Goal: Check status

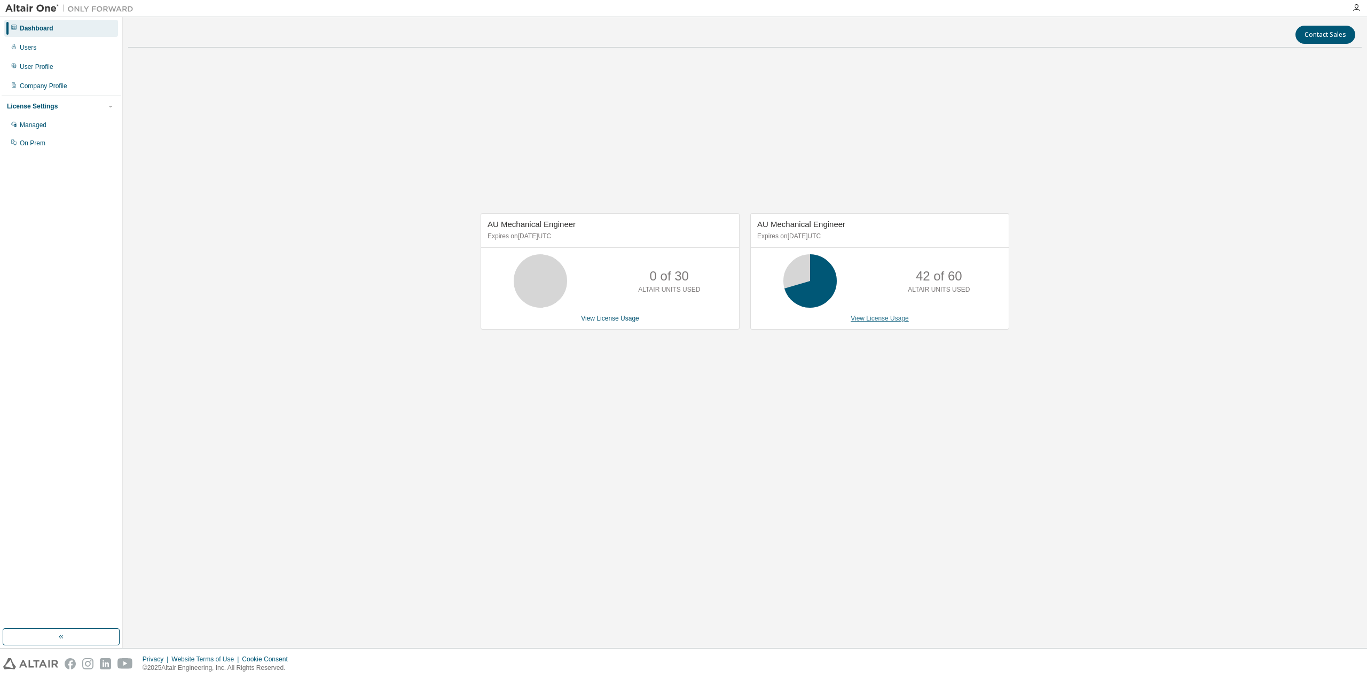
click at [881, 321] on link "View License Usage" at bounding box center [880, 318] width 58 height 7
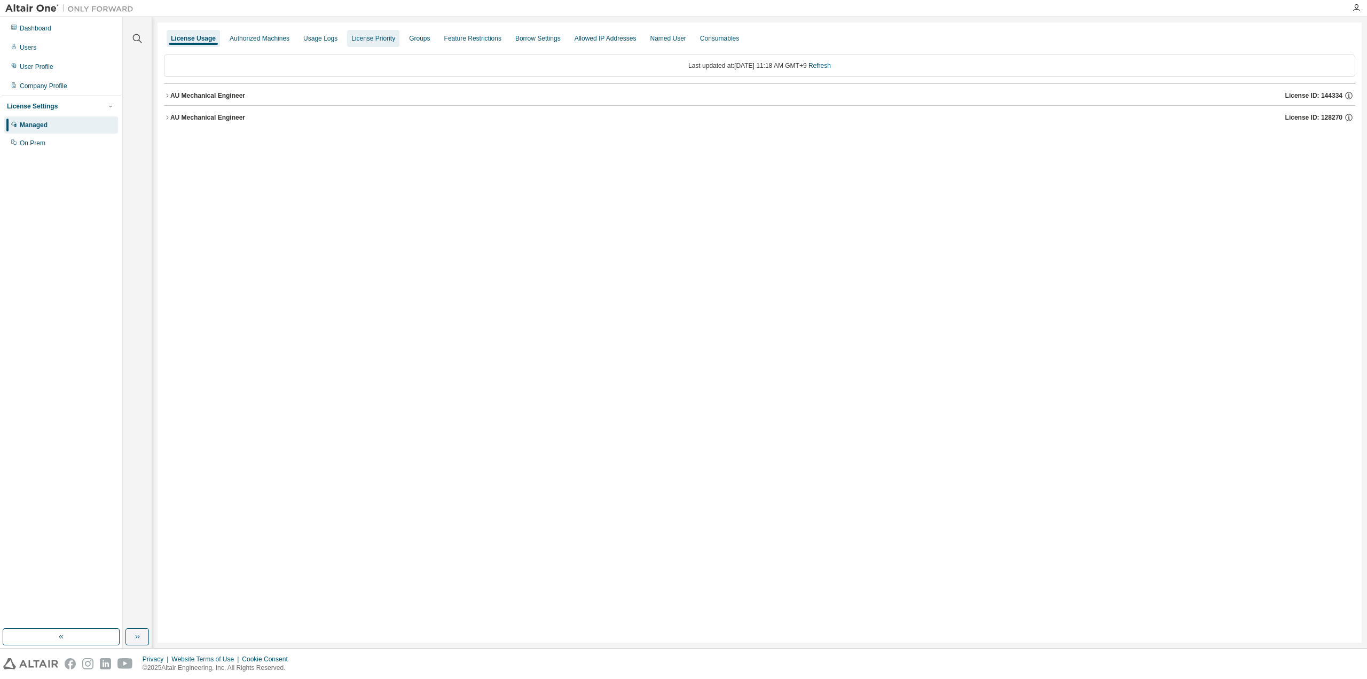
click at [347, 44] on div "License Priority" at bounding box center [373, 38] width 52 height 17
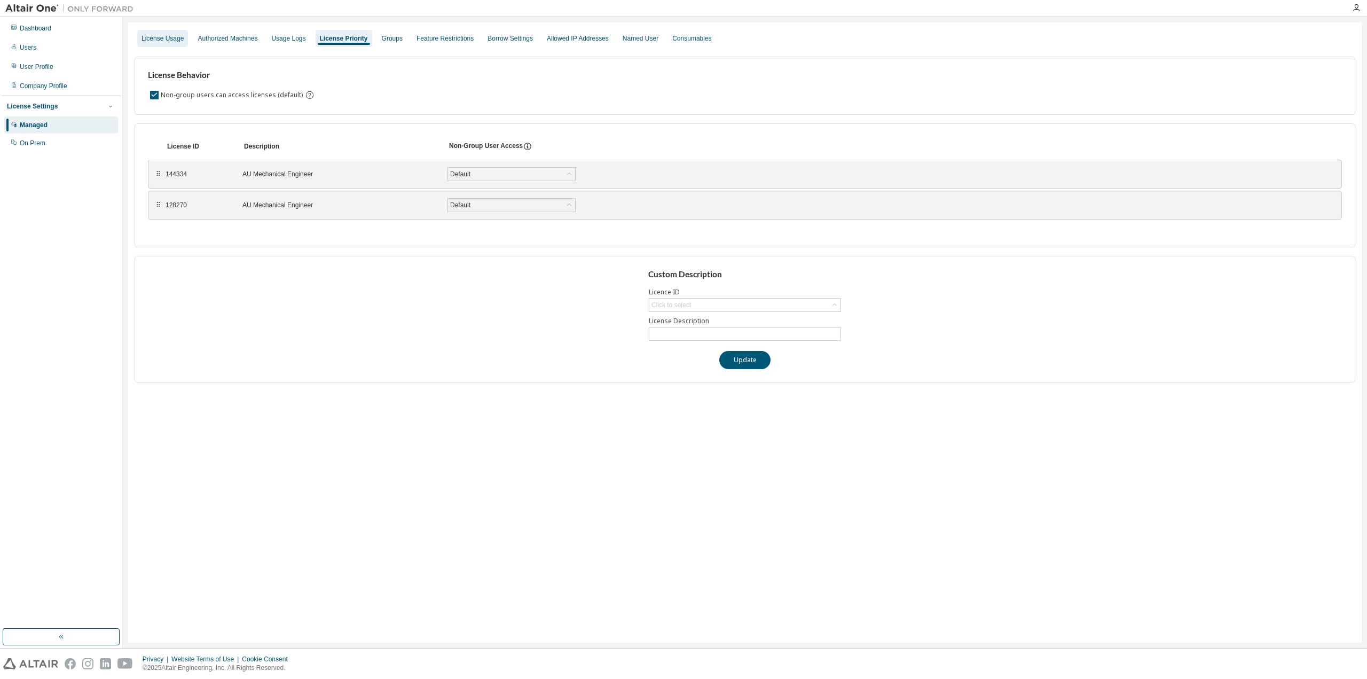
click at [155, 36] on div "License Usage" at bounding box center [163, 38] width 42 height 9
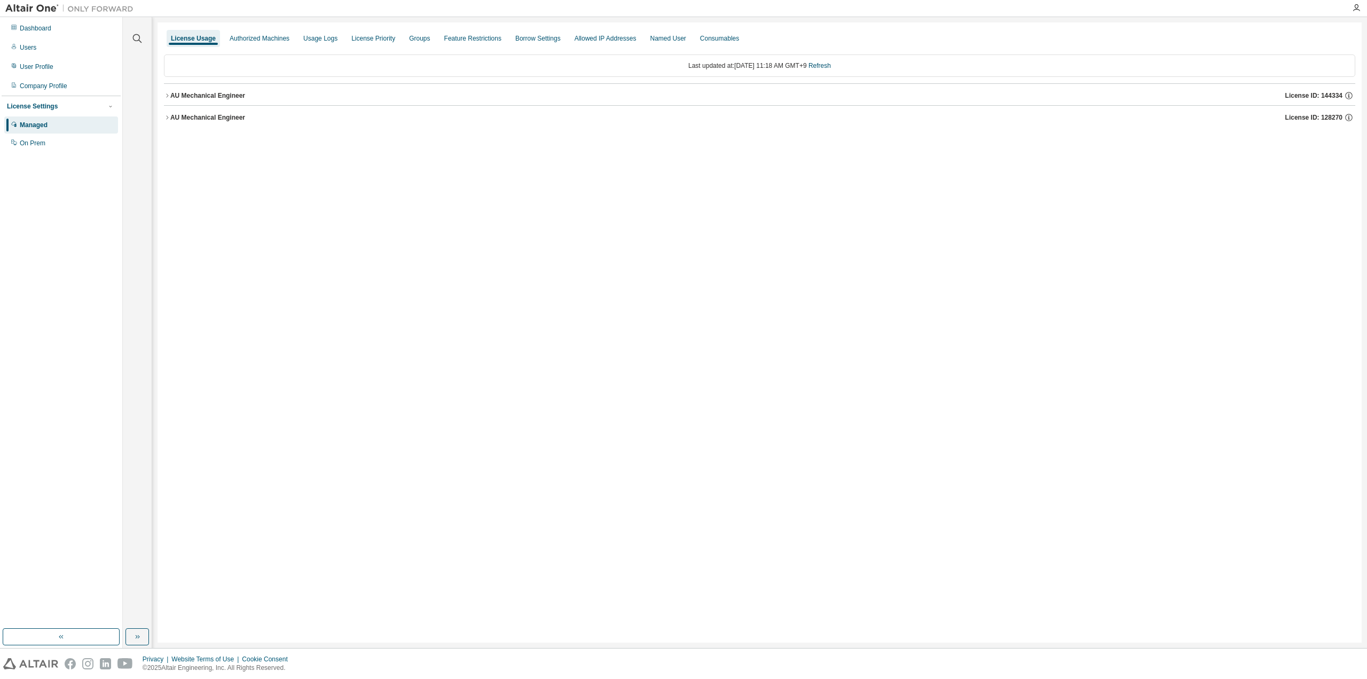
drag, startPoint x: 178, startPoint y: 119, endPoint x: 186, endPoint y: 99, distance: 21.3
click at [178, 119] on div "AU Mechanical Engineer" at bounding box center [207, 117] width 75 height 9
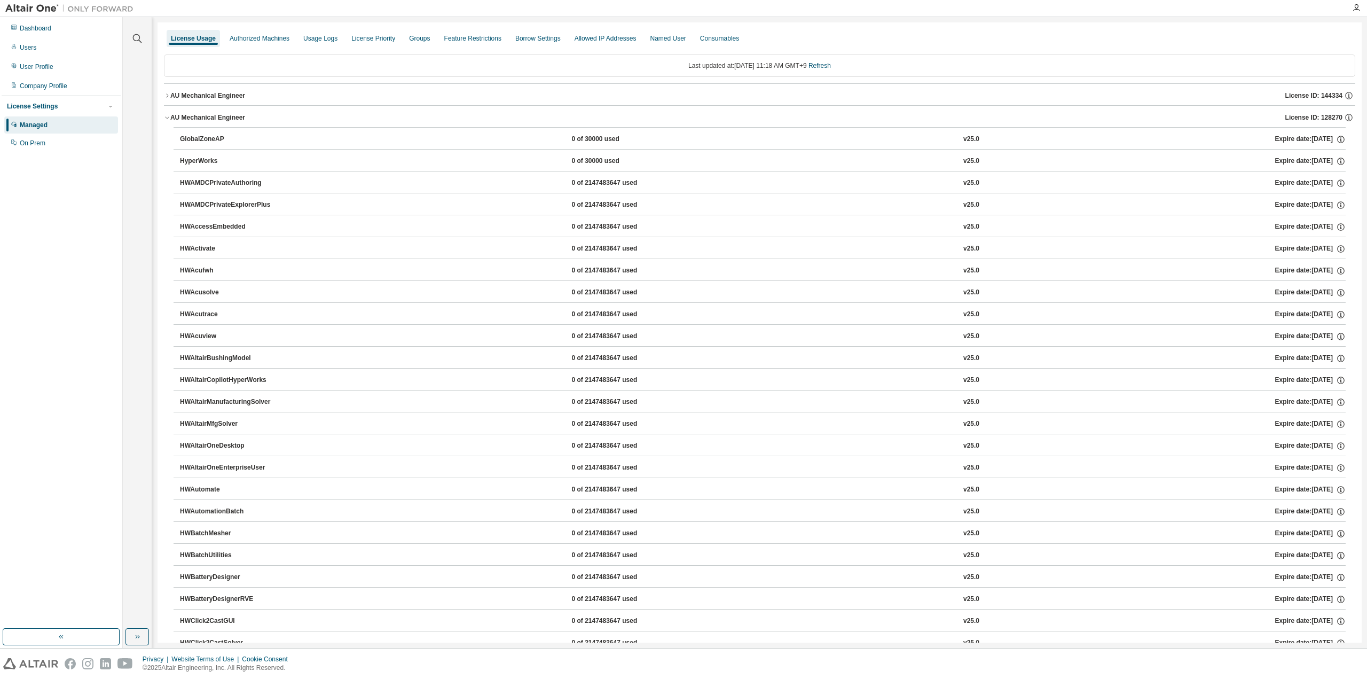
click at [188, 119] on div "AU Mechanical Engineer" at bounding box center [207, 117] width 75 height 9
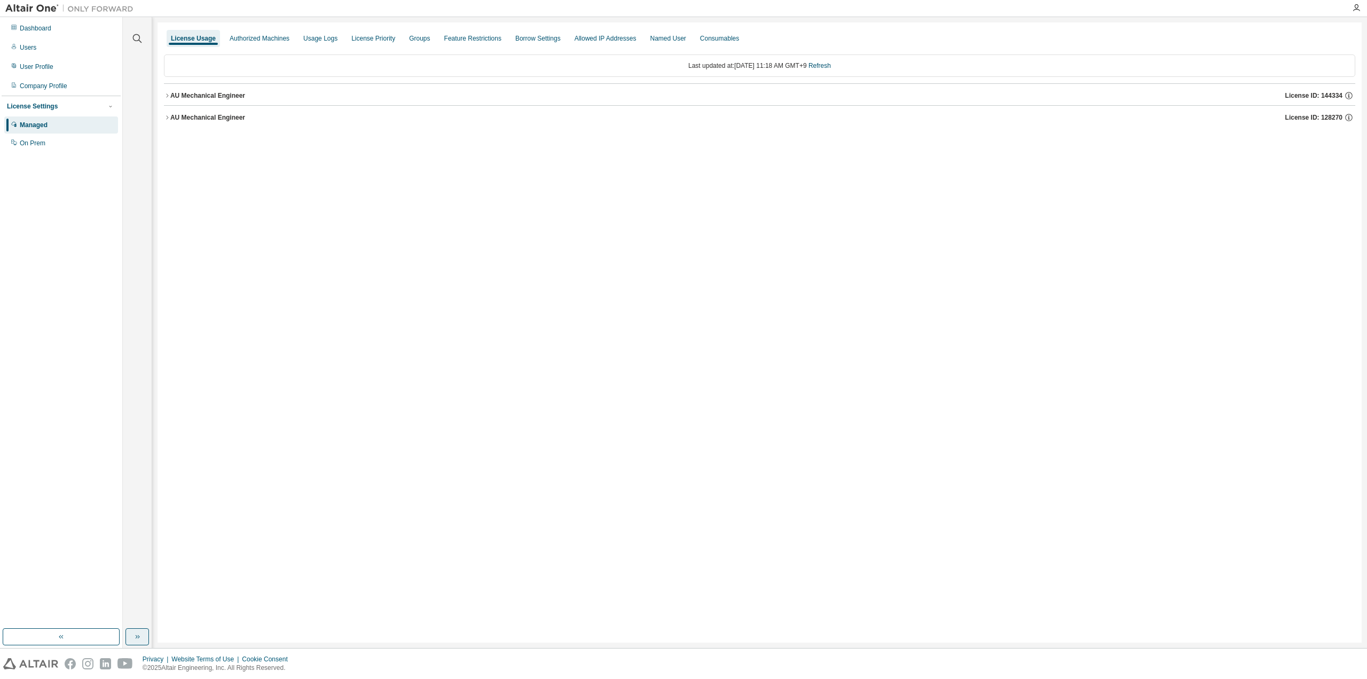
click at [138, 637] on icon "button" at bounding box center [139, 637] width 2 height 4
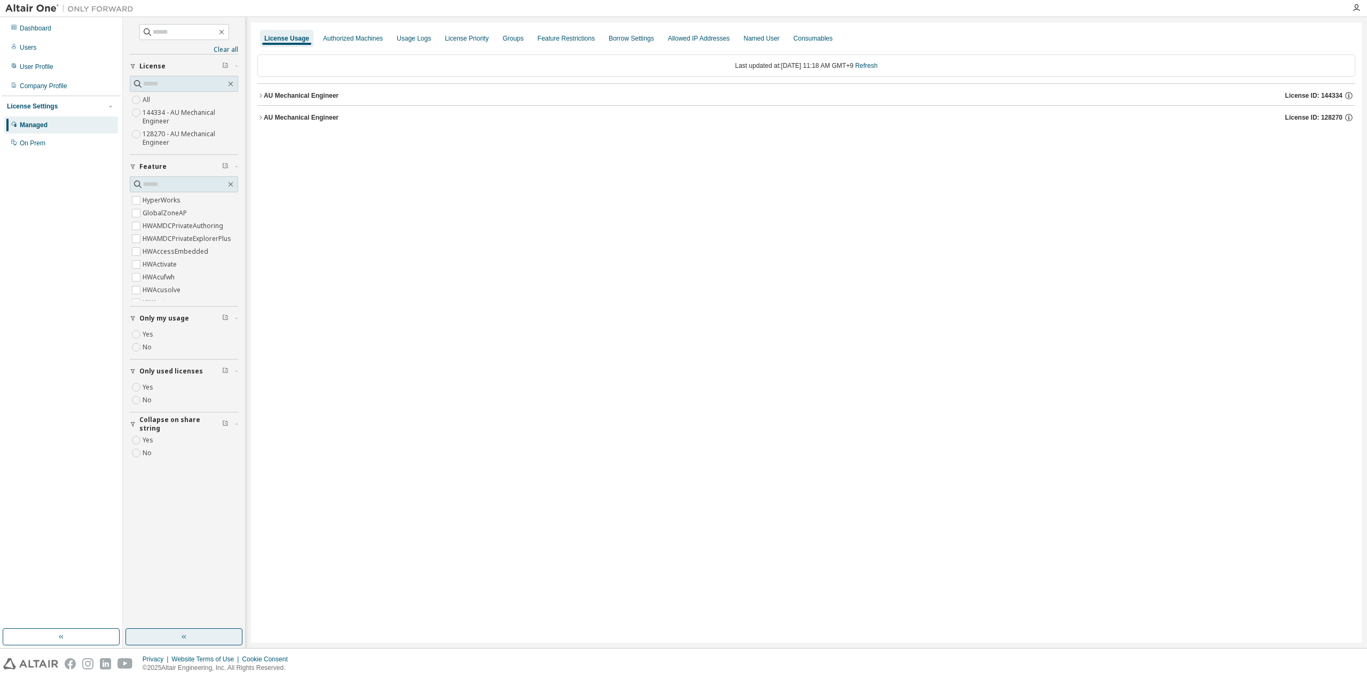
click at [222, 641] on button "button" at bounding box center [184, 636] width 117 height 17
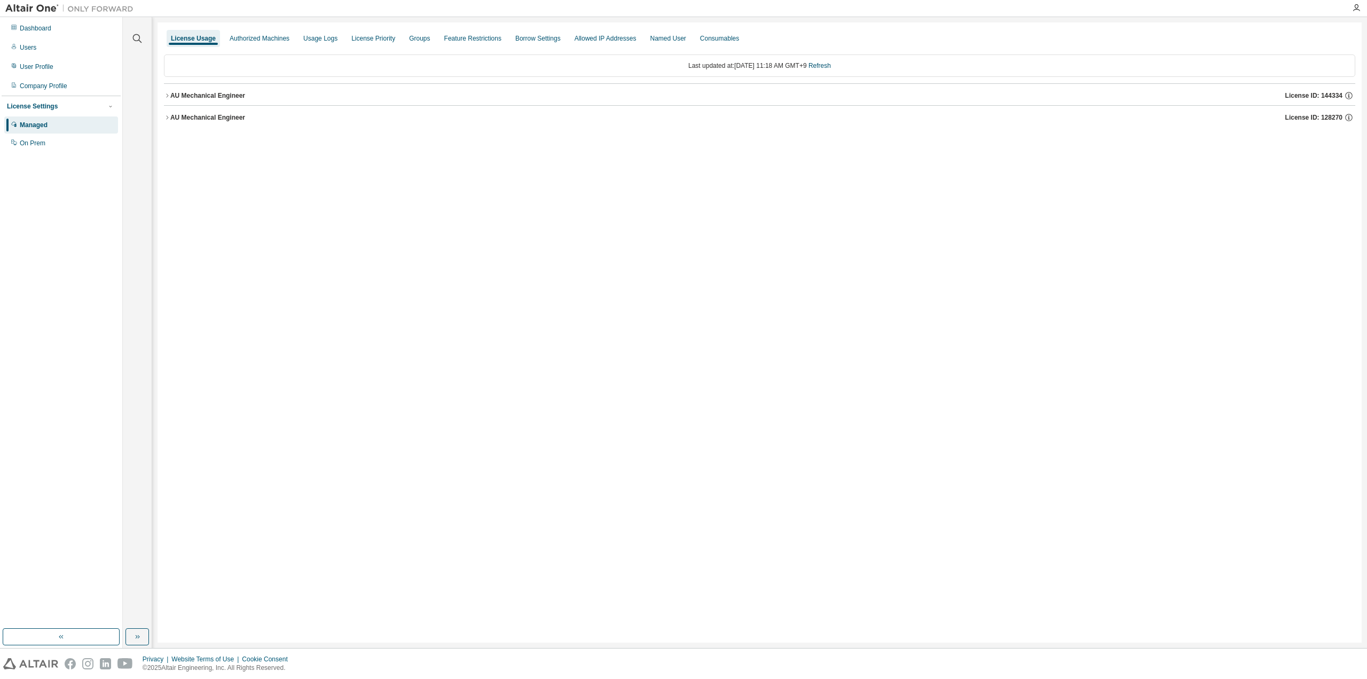
click at [199, 116] on div "AU Mechanical Engineer" at bounding box center [207, 117] width 75 height 9
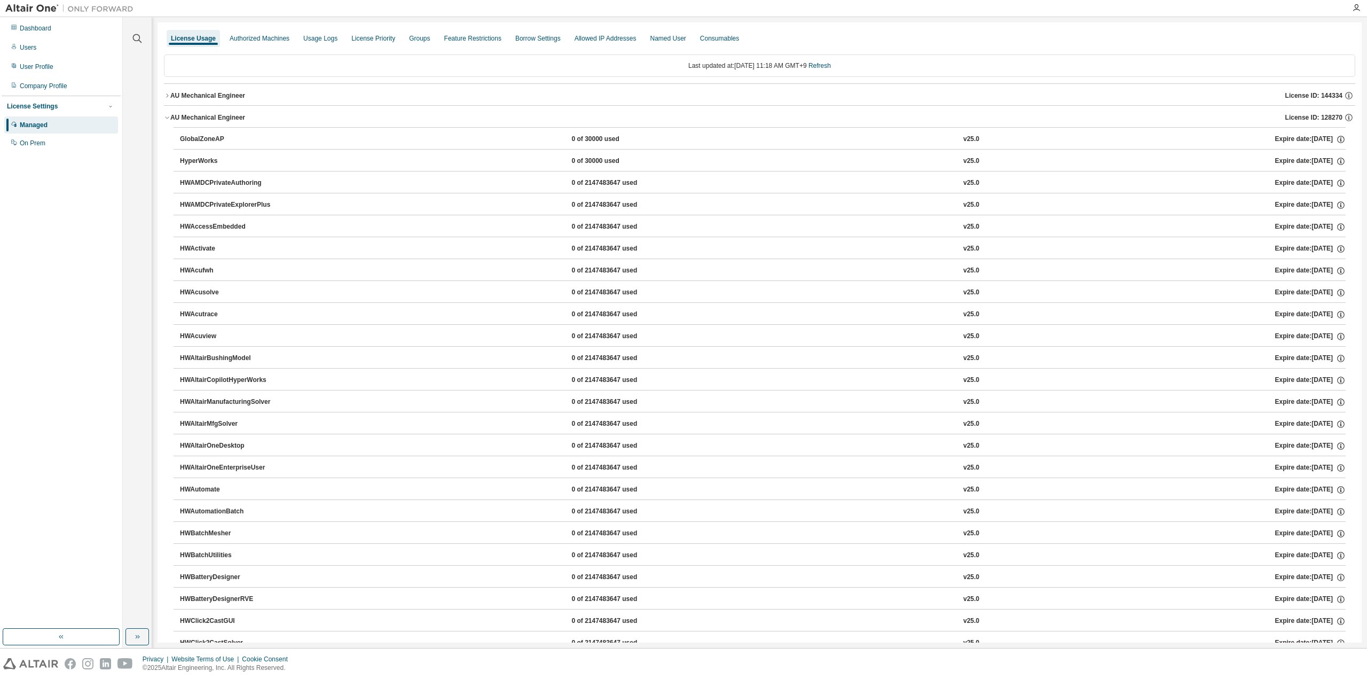
click at [199, 113] on div "AU Mechanical Engineer" at bounding box center [207, 117] width 75 height 9
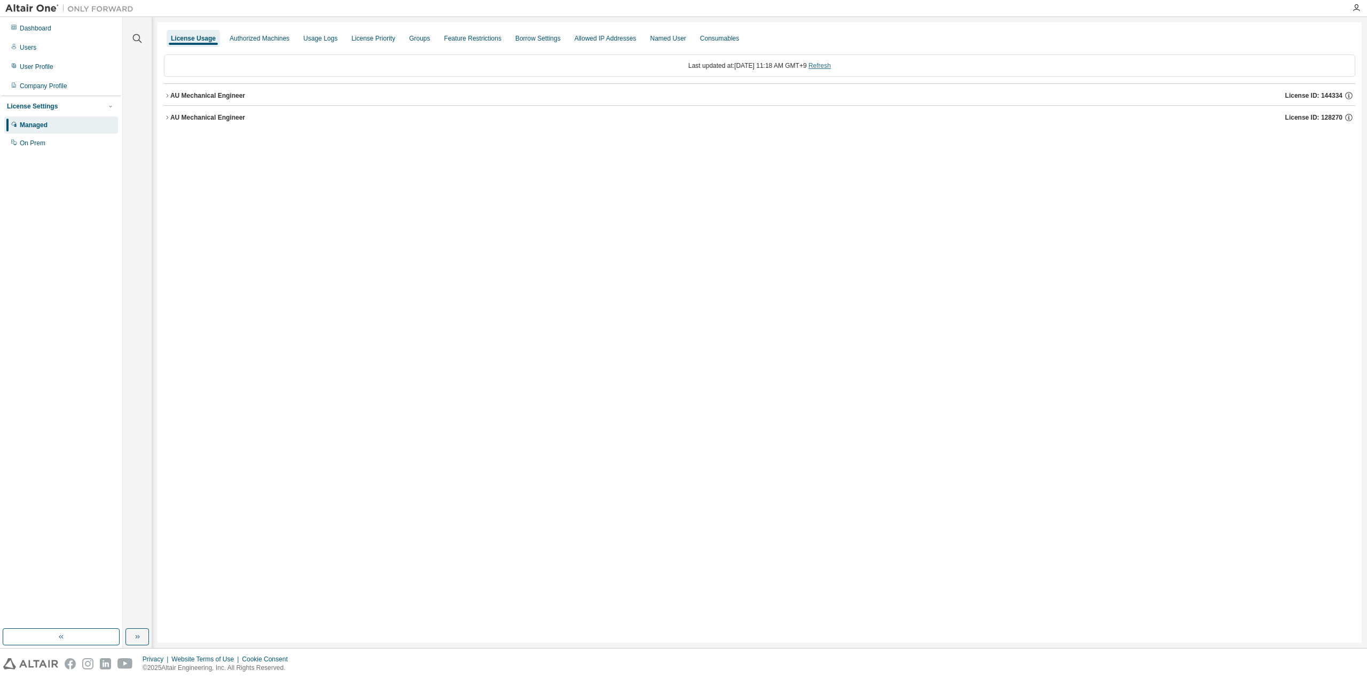
click at [831, 65] on link "Refresh" at bounding box center [820, 65] width 22 height 7
click at [183, 91] on div "AU Mechanical Engineer" at bounding box center [207, 95] width 75 height 9
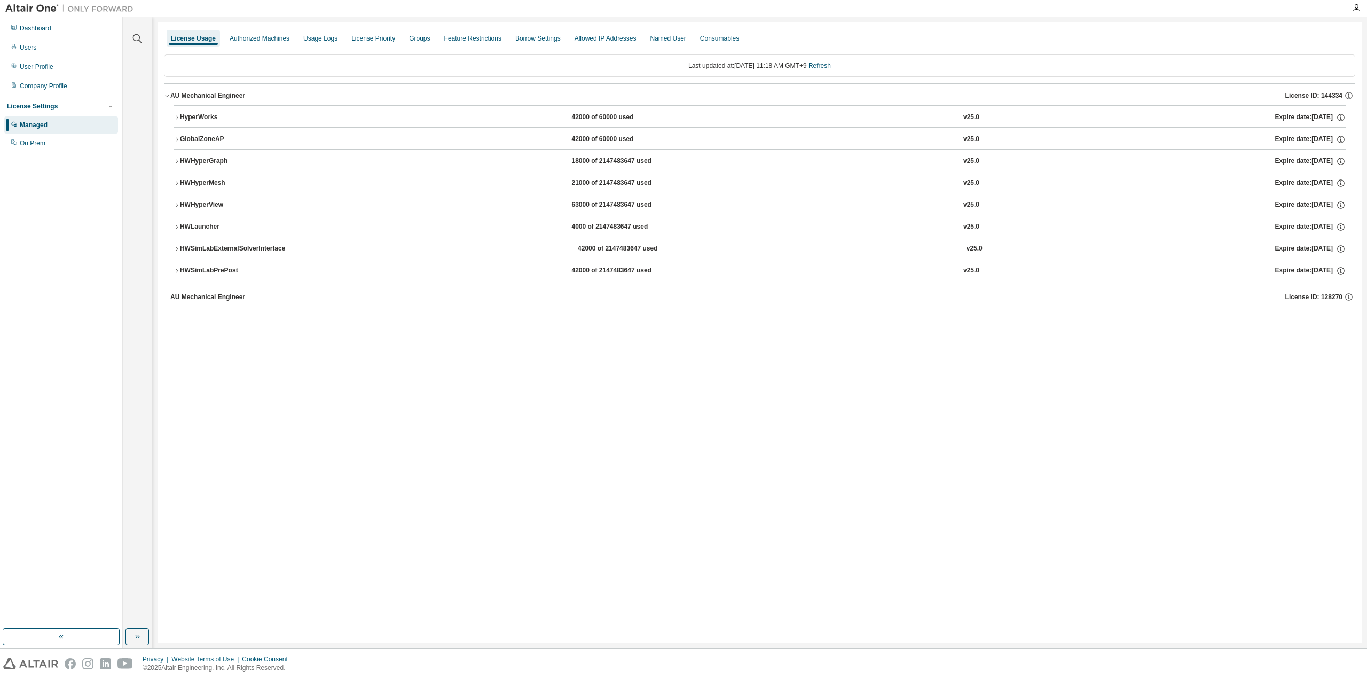
click at [515, 326] on div "License Usage Authorized Machines Usage Logs License Priority Groups Feature Re…" at bounding box center [760, 332] width 1205 height 620
